Goal: Transaction & Acquisition: Purchase product/service

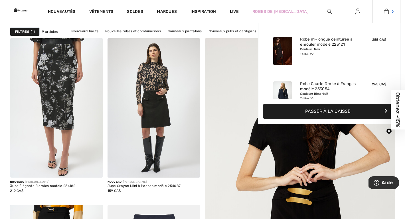
click at [386, 9] on img at bounding box center [386, 11] width 5 height 7
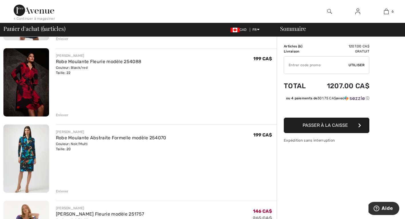
scroll to position [187, 0]
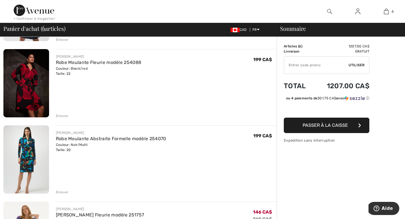
click at [28, 83] on img at bounding box center [26, 83] width 46 height 68
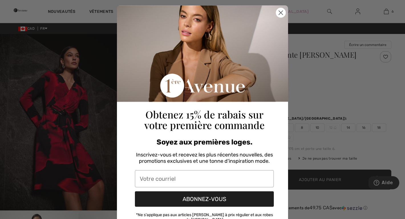
scroll to position [10, 0]
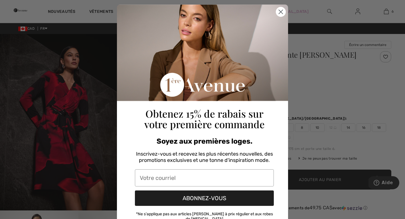
click at [276, 12] on circle "Close dialog" at bounding box center [280, 11] width 9 height 9
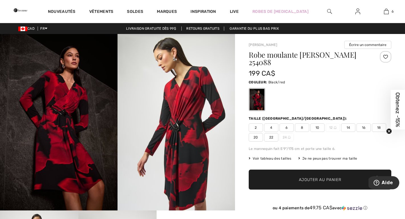
scroll to position [0, 0]
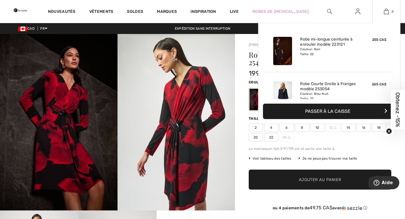
click at [385, 11] on img at bounding box center [386, 11] width 5 height 7
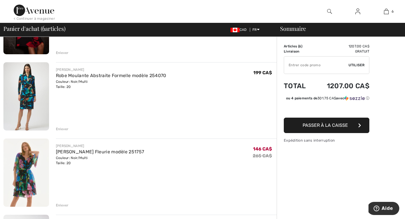
scroll to position [254, 0]
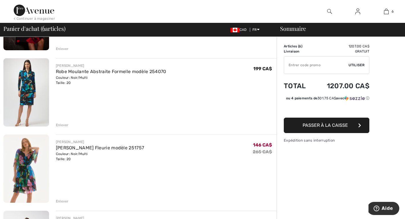
click at [30, 92] on img at bounding box center [26, 92] width 46 height 68
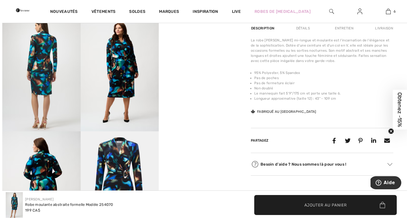
scroll to position [196, 0]
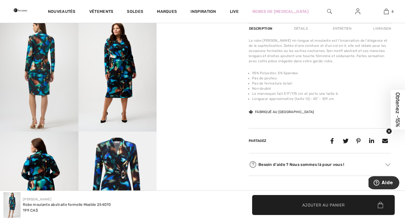
click at [116, 88] on img at bounding box center [117, 72] width 78 height 117
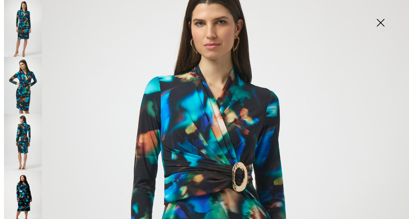
scroll to position [33, 0]
click at [19, 184] on img at bounding box center [23, 199] width 38 height 57
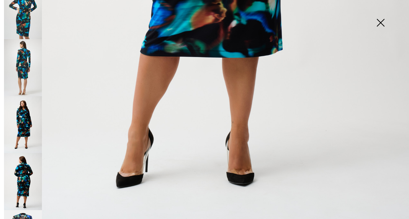
scroll to position [78, 0]
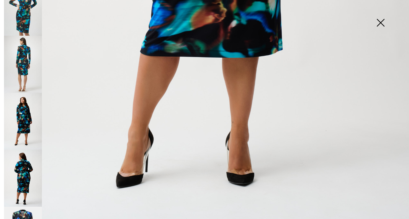
click at [25, 167] on img at bounding box center [23, 177] width 38 height 57
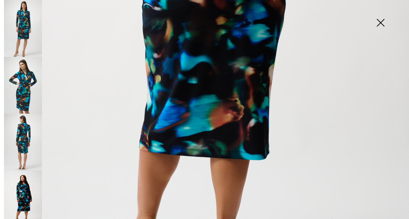
scroll to position [0, 0]
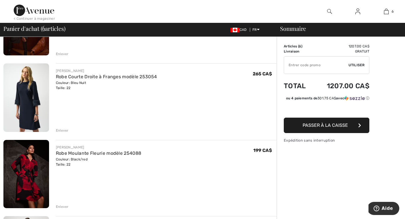
scroll to position [96, 0]
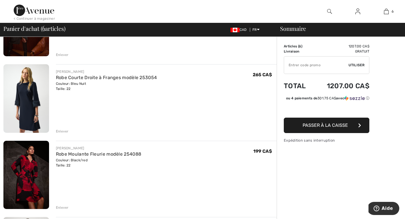
click at [29, 98] on img at bounding box center [26, 98] width 46 height 68
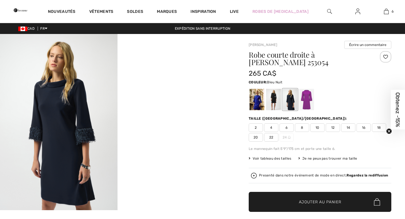
checkbox input "true"
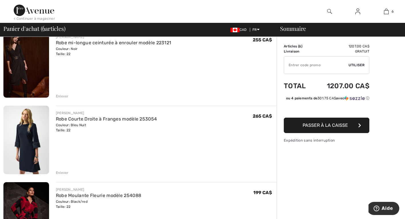
scroll to position [49, 0]
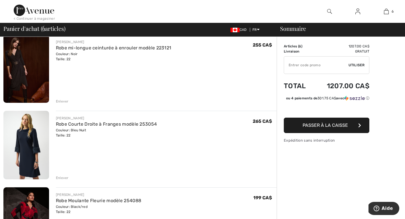
click at [18, 64] on img at bounding box center [26, 69] width 46 height 68
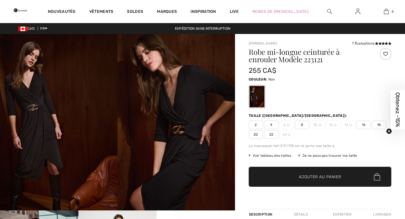
checkbox input "true"
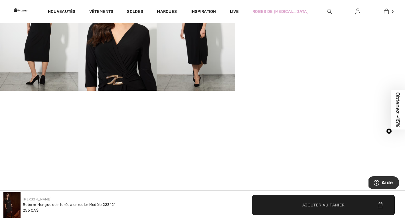
scroll to position [319, 0]
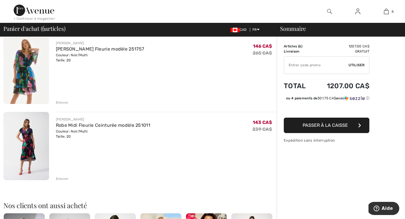
scroll to position [340, 0]
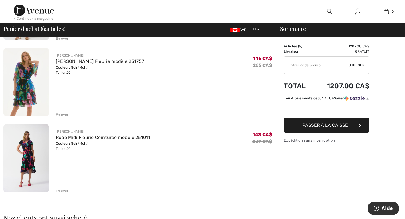
click at [24, 78] on img at bounding box center [26, 82] width 46 height 68
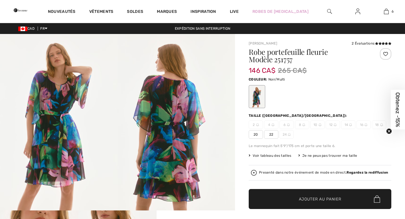
checkbox input "true"
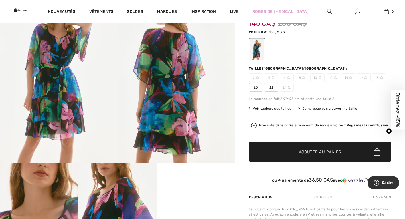
scroll to position [43, 0]
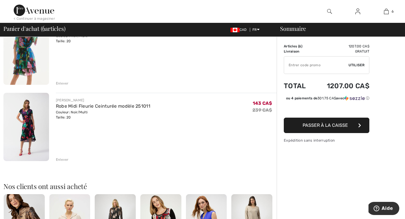
scroll to position [382, 0]
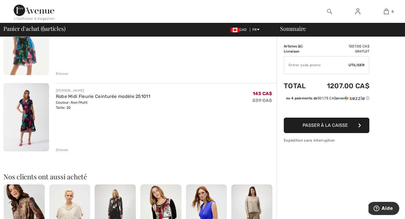
click at [34, 113] on img at bounding box center [26, 117] width 46 height 68
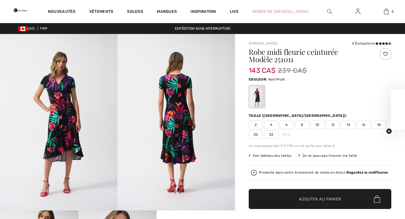
checkbox input "true"
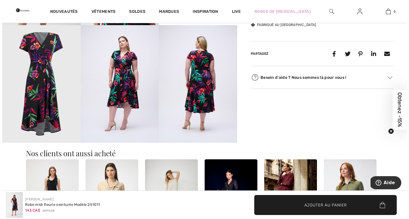
scroll to position [298, 0]
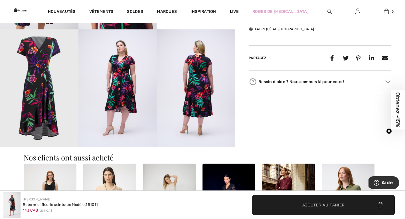
click at [114, 86] on img at bounding box center [117, 87] width 78 height 117
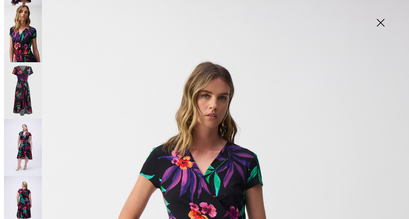
scroll to position [165, 0]
click at [26, 131] on img at bounding box center [23, 147] width 38 height 57
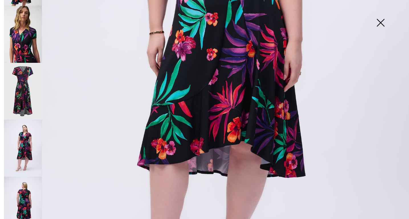
scroll to position [258, 0]
click at [23, 184] on img at bounding box center [23, 204] width 38 height 57
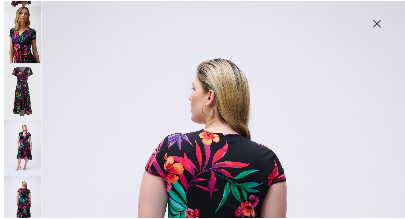
scroll to position [0, 0]
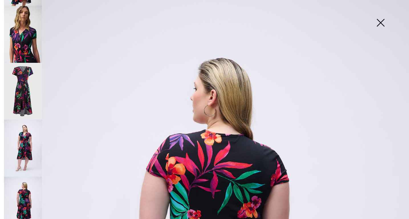
click at [380, 21] on img at bounding box center [380, 23] width 29 height 29
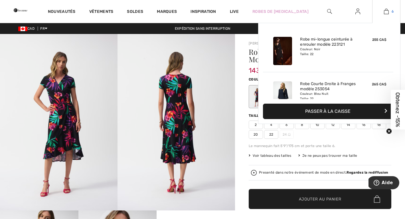
click at [385, 10] on img at bounding box center [386, 11] width 5 height 7
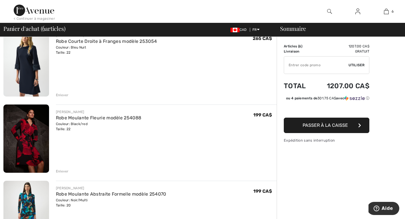
scroll to position [131, 0]
